Goal: Information Seeking & Learning: Find specific page/section

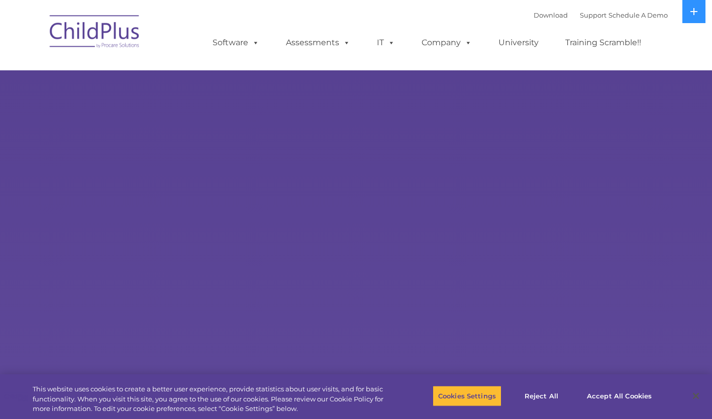
select select "MEDIUM"
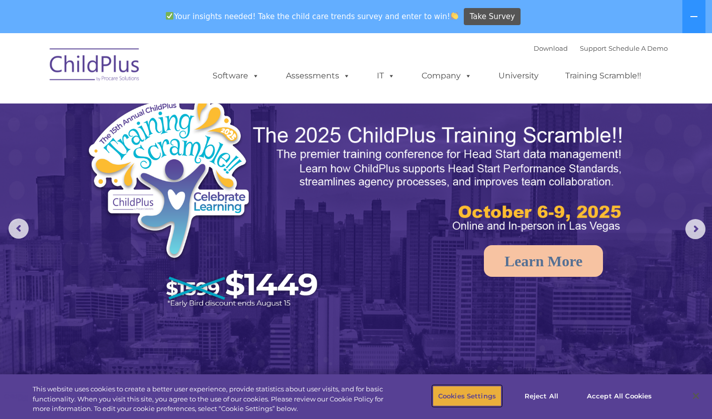
click at [478, 402] on button "Cookies Settings" at bounding box center [467, 395] width 69 height 21
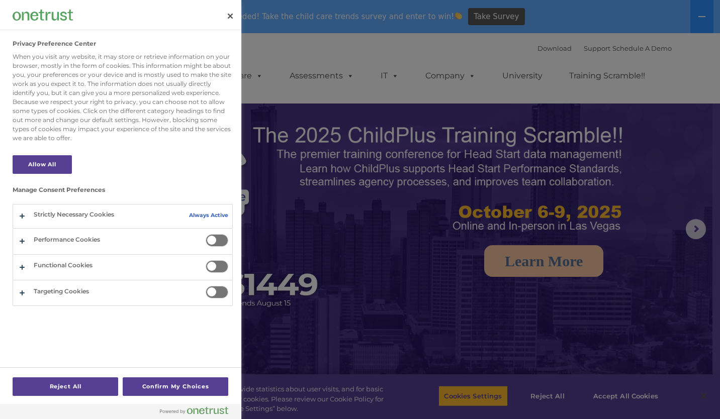
click at [615, 394] on div at bounding box center [360, 209] width 720 height 419
click at [623, 402] on div at bounding box center [360, 209] width 720 height 419
click at [626, 399] on div at bounding box center [360, 209] width 720 height 419
click at [177, 393] on button "Confirm My Choices" at bounding box center [176, 386] width 106 height 19
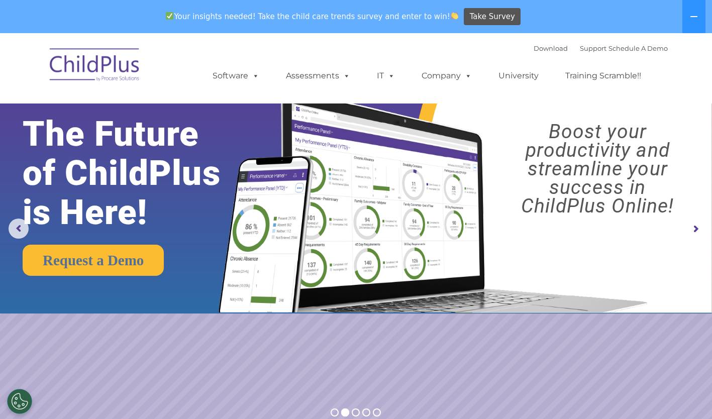
click at [463, 271] on img at bounding box center [431, 192] width 447 height 242
click at [249, 76] on span at bounding box center [253, 76] width 11 height 10
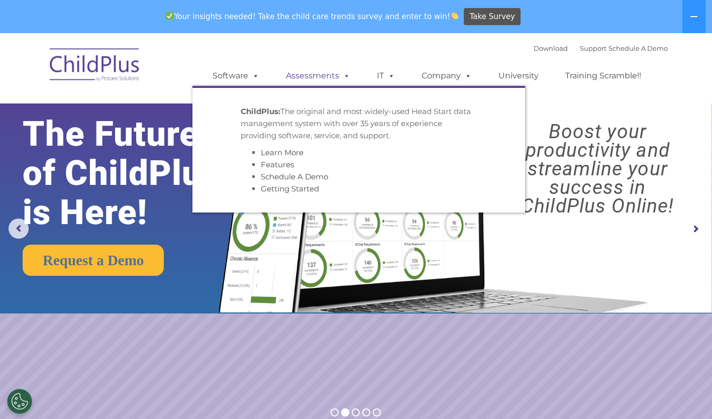
click at [329, 81] on link "Assessments" at bounding box center [318, 76] width 84 height 20
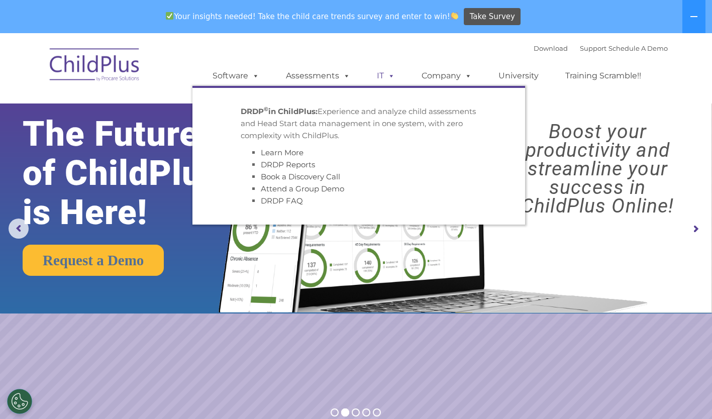
click at [386, 76] on span at bounding box center [389, 76] width 11 height 10
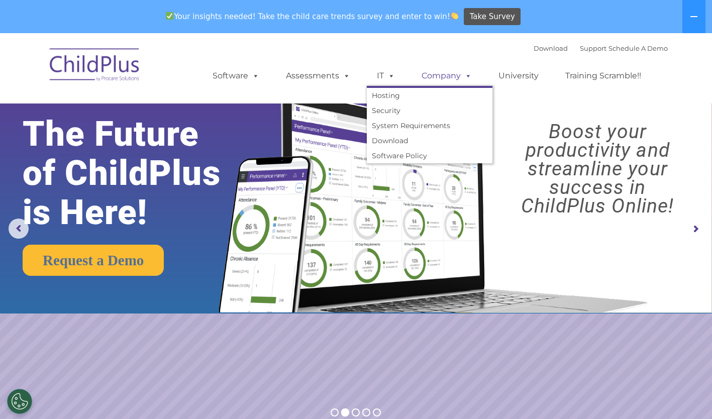
click at [446, 72] on link "Company" at bounding box center [447, 76] width 70 height 20
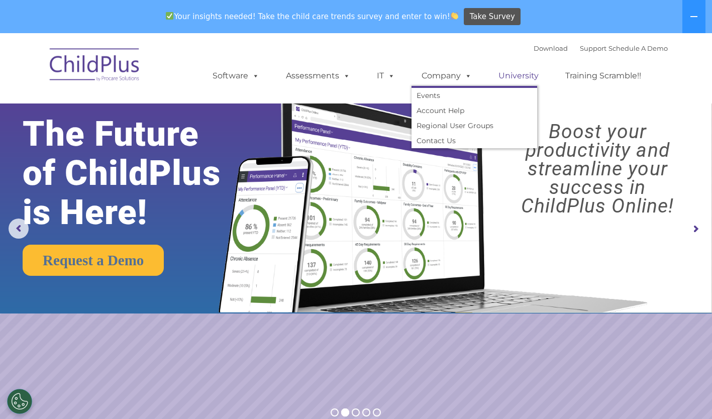
click at [518, 82] on link "University" at bounding box center [518, 76] width 60 height 20
click at [596, 82] on link "Training Scramble!!" at bounding box center [603, 76] width 96 height 20
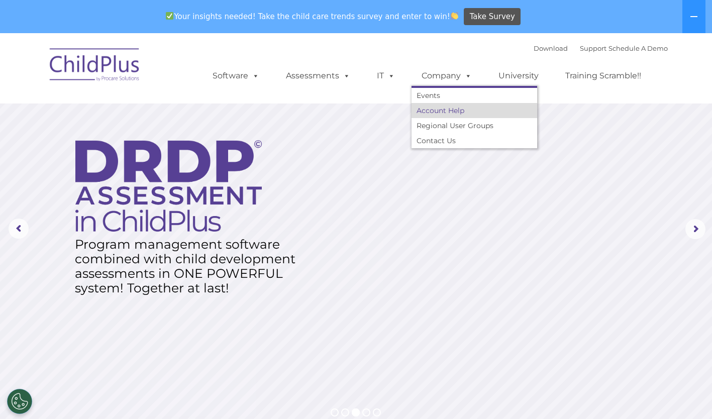
click at [464, 117] on link "Account Help" at bounding box center [475, 110] width 126 height 15
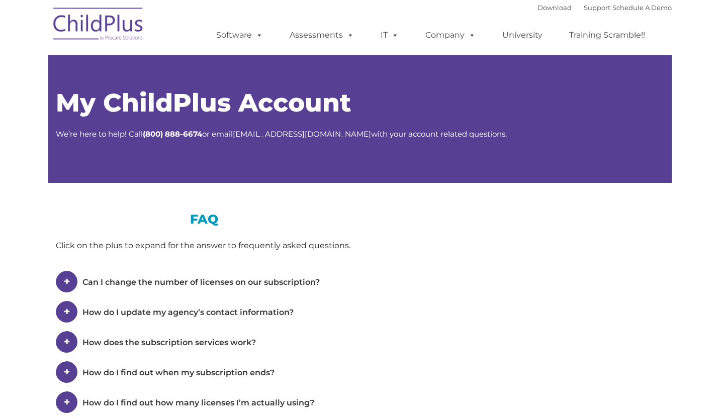
type input ""
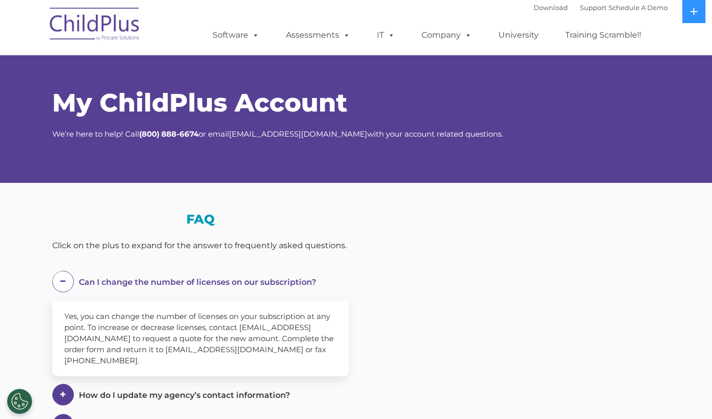
select select "MEDIUM"
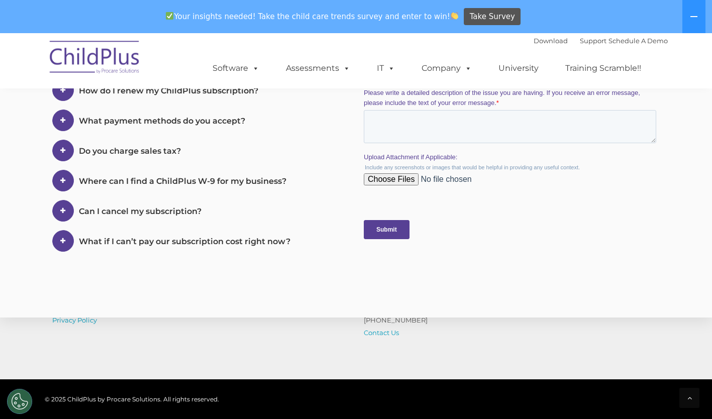
scroll to position [467, 0]
